Goal: Navigation & Orientation: Find specific page/section

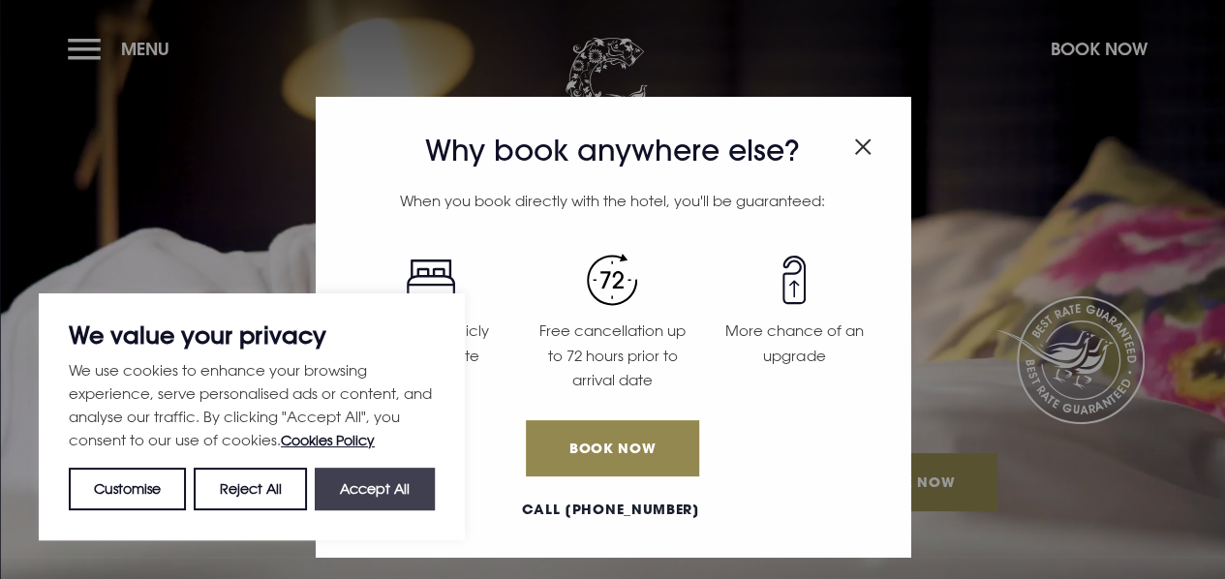
click at [375, 486] on button "Accept All" at bounding box center [375, 489] width 120 height 43
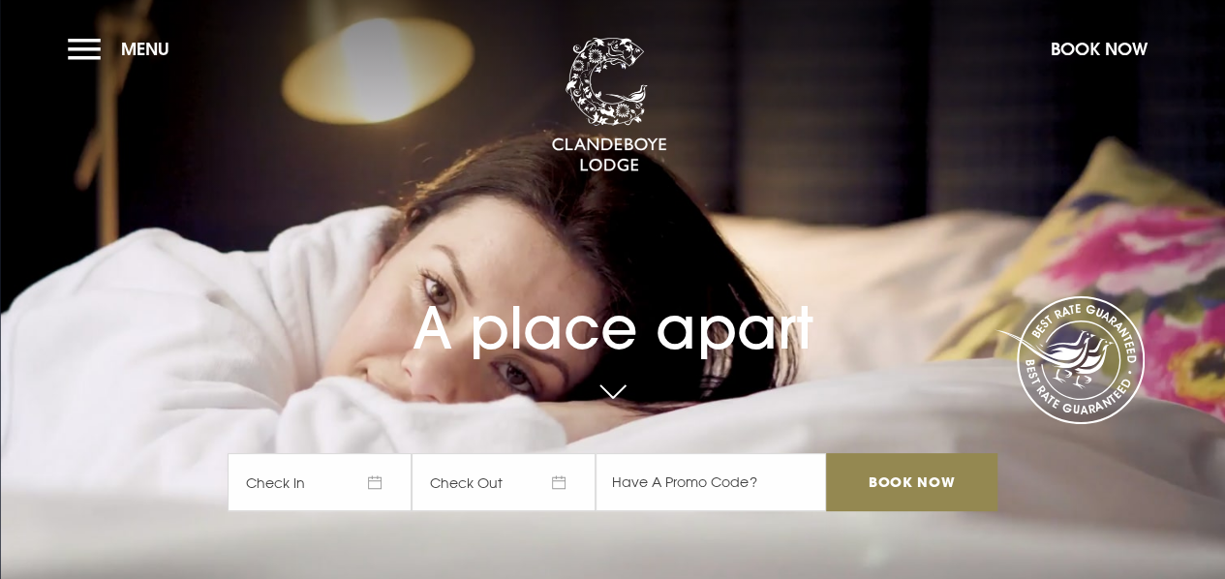
checkbox input "true"
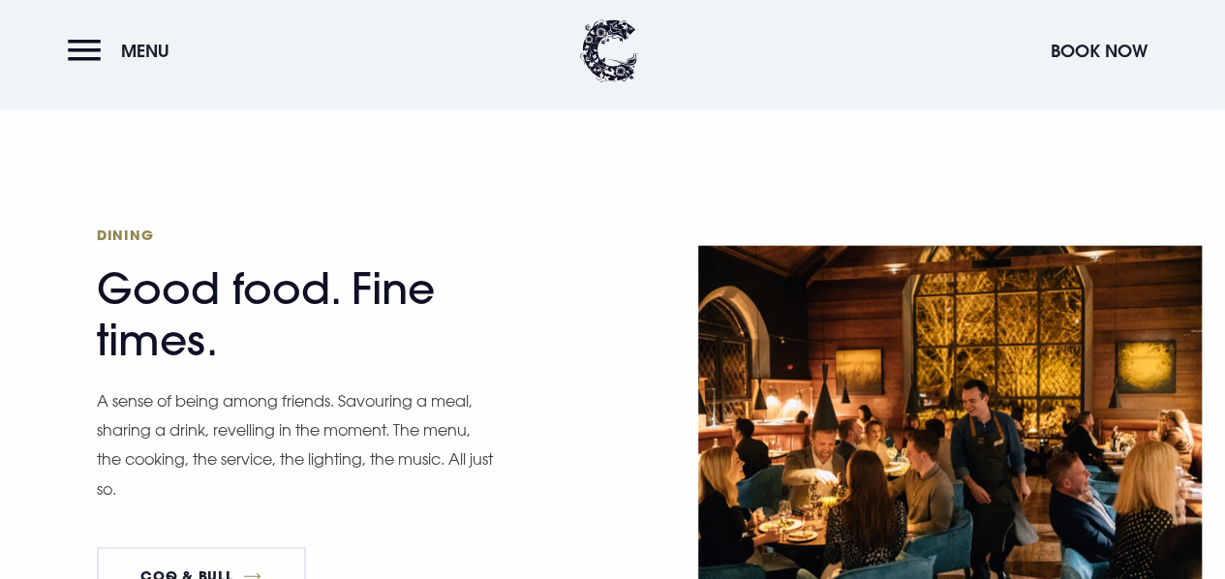
scroll to position [2630, 0]
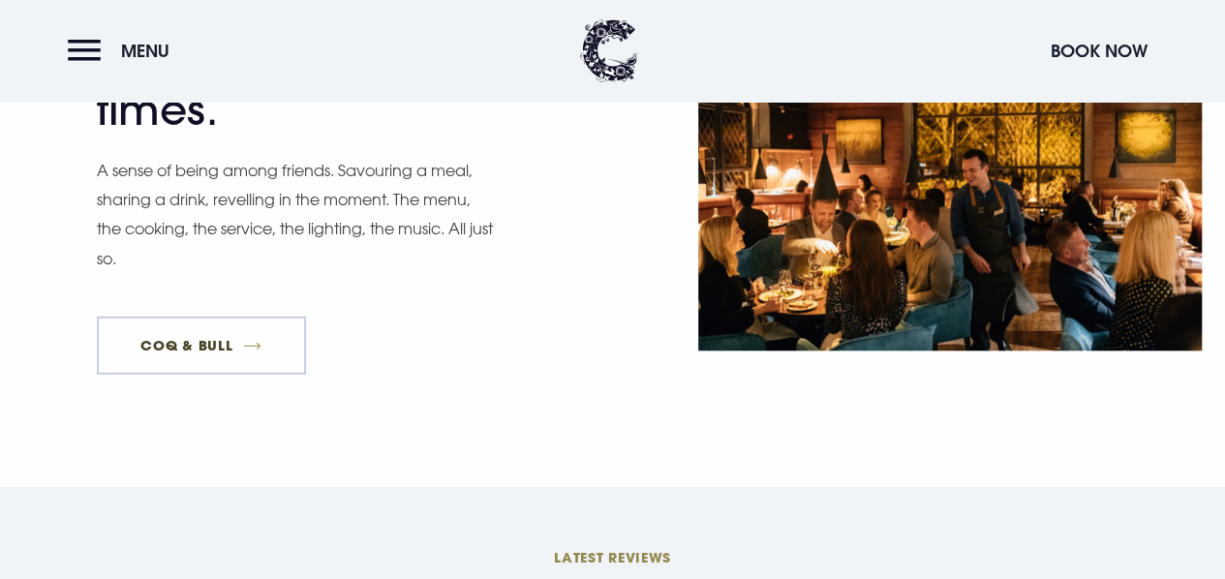
click at [216, 317] on link "Coq & Bull" at bounding box center [201, 346] width 209 height 58
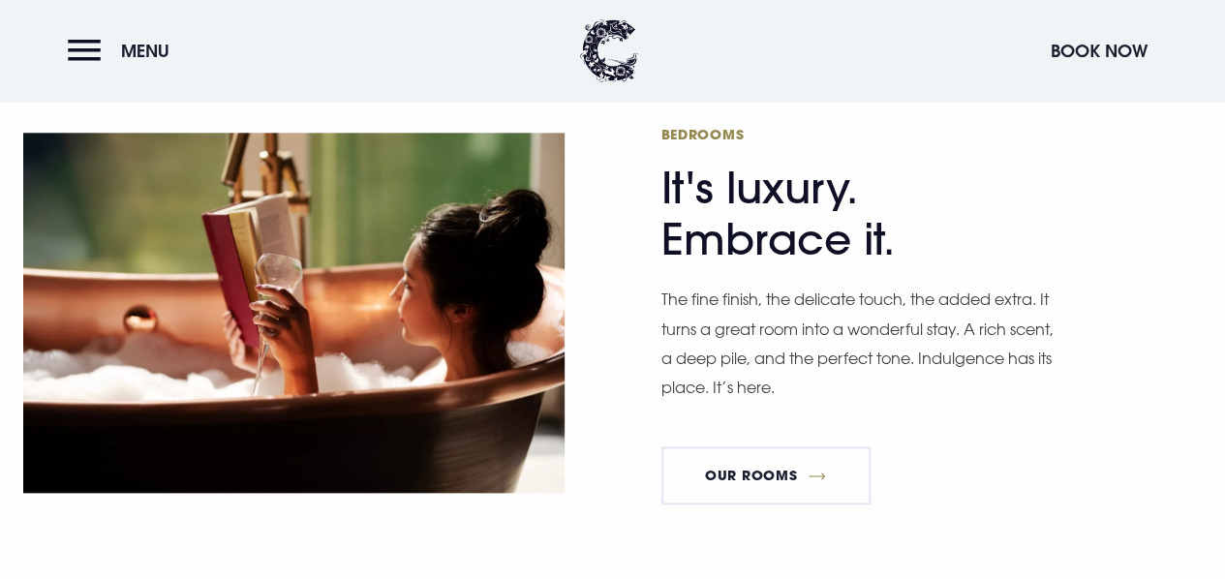
scroll to position [997, 0]
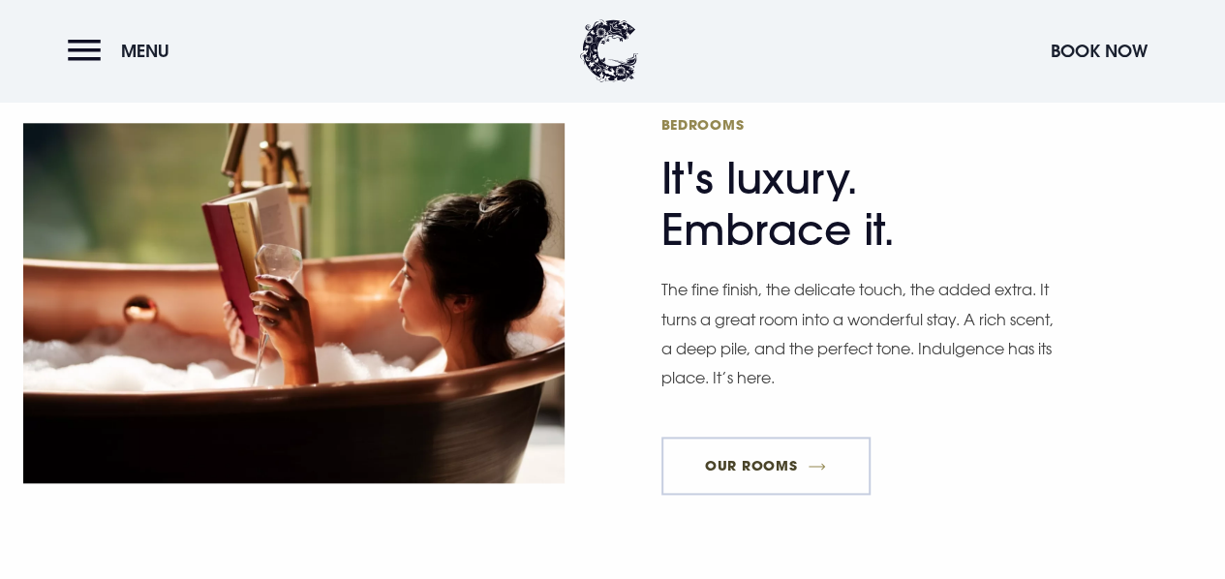
click at [756, 437] on link "Our Rooms" at bounding box center [766, 466] width 209 height 58
